Goal: Information Seeking & Learning: Find specific fact

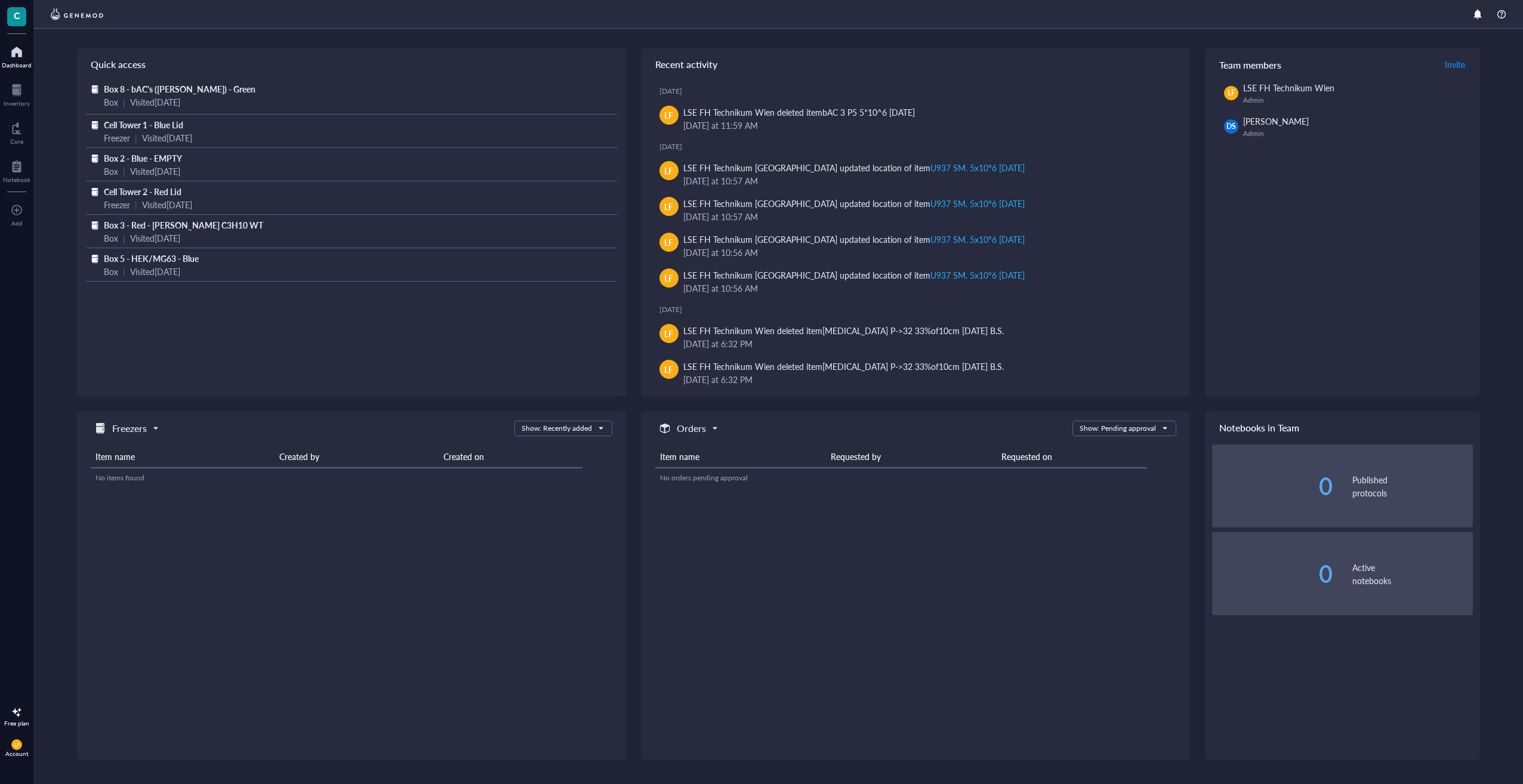
click at [149, 262] on span "Box 5 - HEK/MG63 - Blue" at bounding box center [151, 258] width 95 height 12
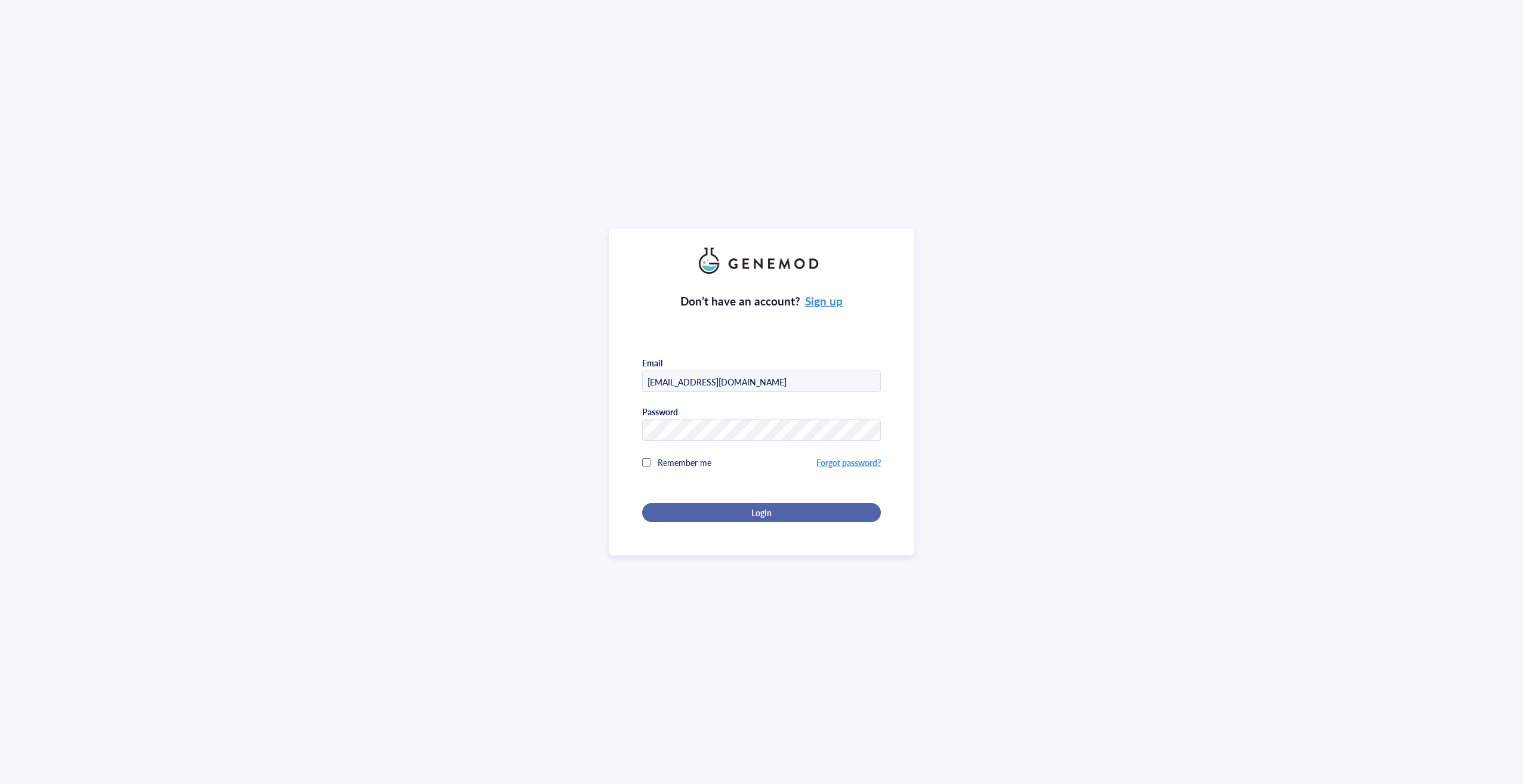
click at [769, 515] on div "Login" at bounding box center [761, 512] width 201 height 11
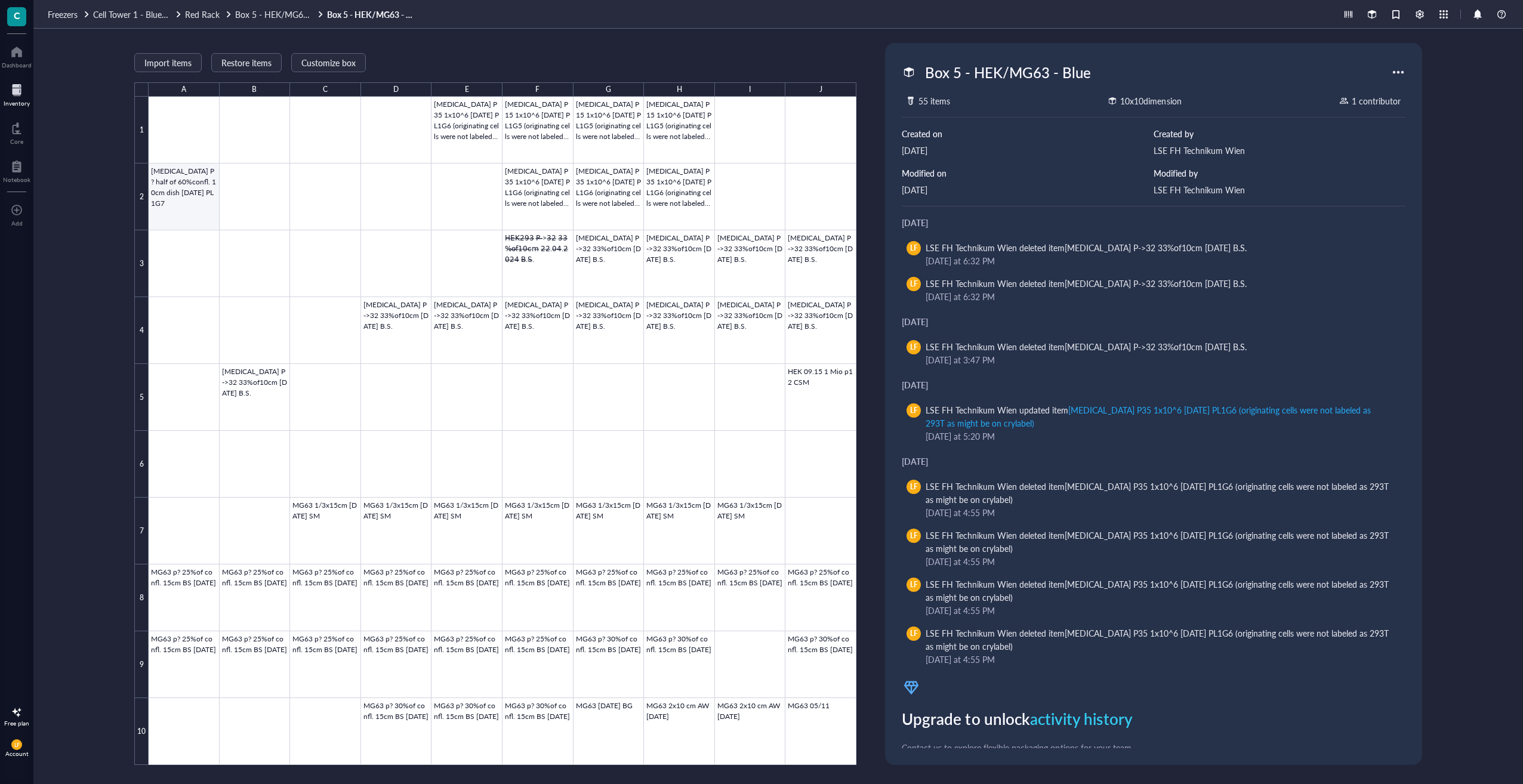
click at [201, 198] on div at bounding box center [502, 431] width 708 height 668
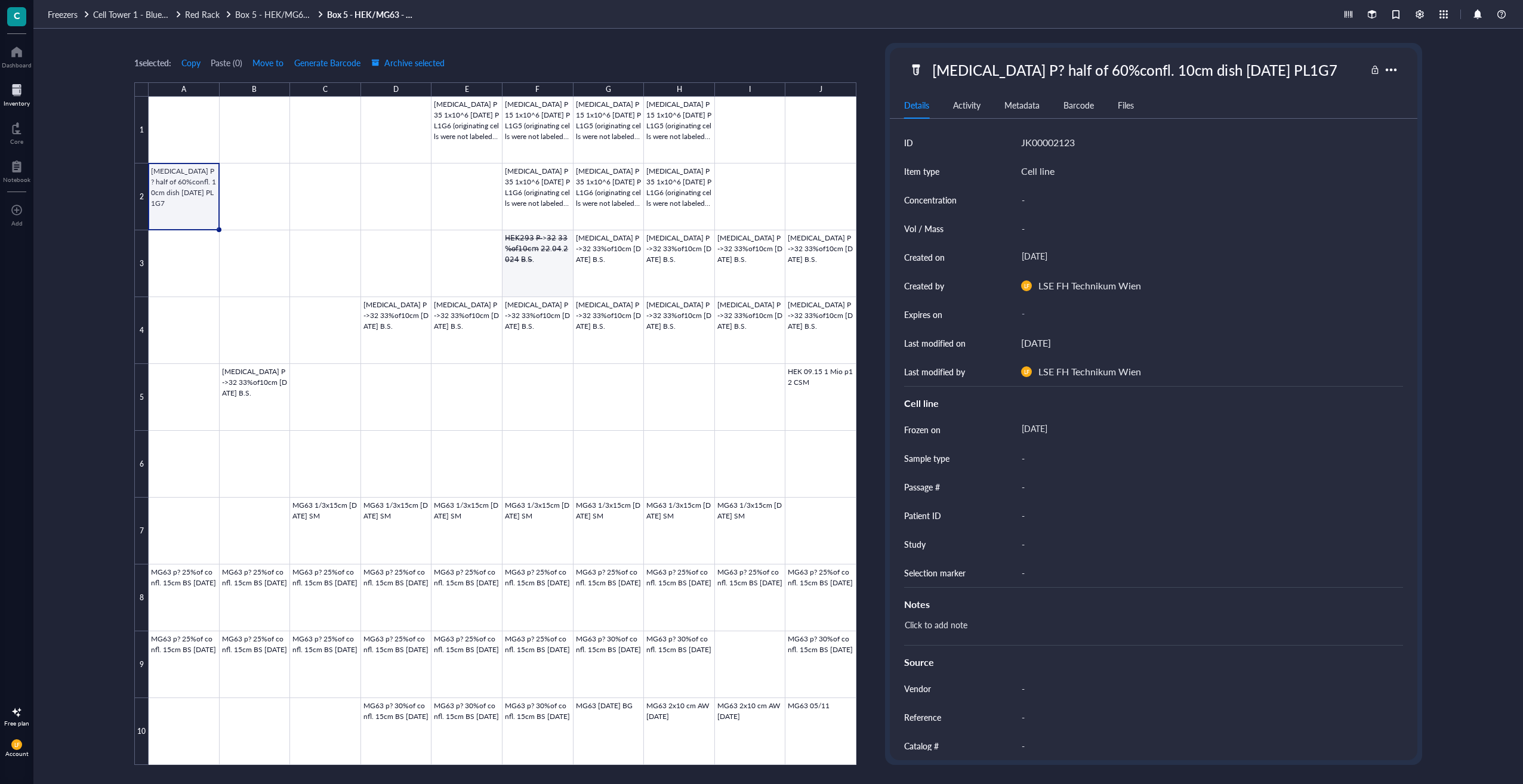
click at [529, 261] on div at bounding box center [502, 431] width 708 height 668
click at [630, 273] on div at bounding box center [502, 431] width 708 height 668
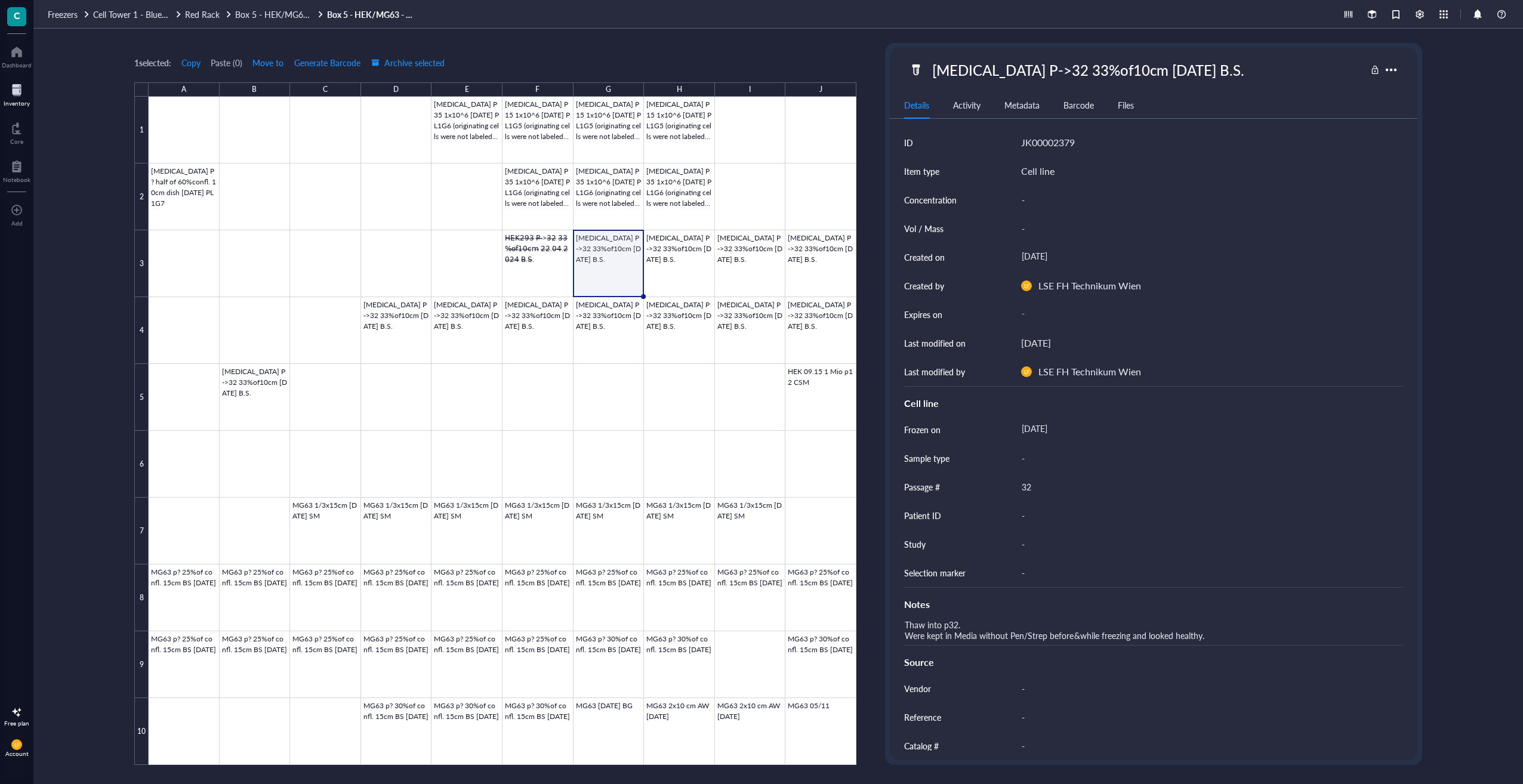
drag, startPoint x: 965, startPoint y: 733, endPoint x: 955, endPoint y: 760, distance: 28.8
click at [961, 748] on div "Catalog #" at bounding box center [948, 746] width 89 height 29
drag, startPoint x: 955, startPoint y: 760, endPoint x: 960, endPoint y: 815, distance: 55.2
click at [960, 783] on html "C Dashboard Inventory Core Notebook To pick up a draggable item, press the spac…" at bounding box center [761, 392] width 1523 height 784
